Goal: Task Accomplishment & Management: Manage account settings

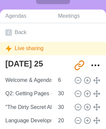
scroll to position [135, 0]
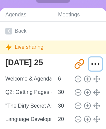
click at [94, 64] on icon "More" at bounding box center [95, 64] width 11 height 11
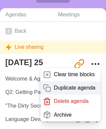
click at [62, 91] on div "Duplicate agenda" at bounding box center [71, 87] width 61 height 13
type textarea "[DATE] 25 copy"
type input "[URL][DOMAIN_NAME]"
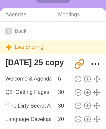
type textarea "[DATE] 25"
type input "[URL][DOMAIN_NAME]"
type textarea "[DATE] 25 copy"
type input "[URL][DOMAIN_NAME]"
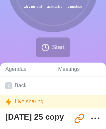
scroll to position [86, 0]
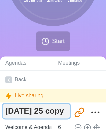
click at [54, 109] on textarea "[DATE] 25 copy" at bounding box center [37, 111] width 68 height 15
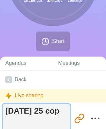
scroll to position [0, 0]
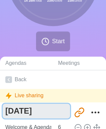
type textarea "[DATE]"
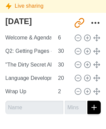
scroll to position [177, 0]
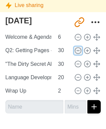
click at [75, 51] on icon at bounding box center [78, 50] width 7 height 7
type input ""The Dirty Secret About Your Food" - Notes and Quotes"
type input "Language Development: Vocab Q2 (lists 5 - 8)"
type input "20"
type input "Wrap Up"
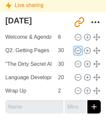
type input "2"
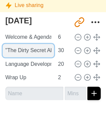
click at [43, 51] on input ""The Dirty Secret About Your Food" - Notes and Quotes" at bounding box center [29, 50] width 52 height 13
click at [43, 51] on input "Grammar Q2: Take Diagnostic" at bounding box center [29, 50] width 52 height 13
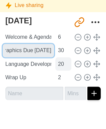
type input "Infographics Due [DATE]"
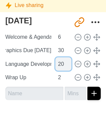
scroll to position [0, 0]
click at [58, 61] on input "20" at bounding box center [64, 63] width 16 height 13
type input "8"
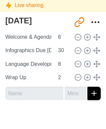
click at [41, 113] on div at bounding box center [53, 118] width 106 height 27
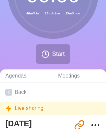
scroll to position [72, 0]
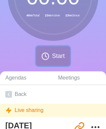
click at [53, 56] on span "Start" at bounding box center [58, 56] width 13 height 9
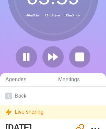
scroll to position [0, 0]
